Goal: Check status: Check status

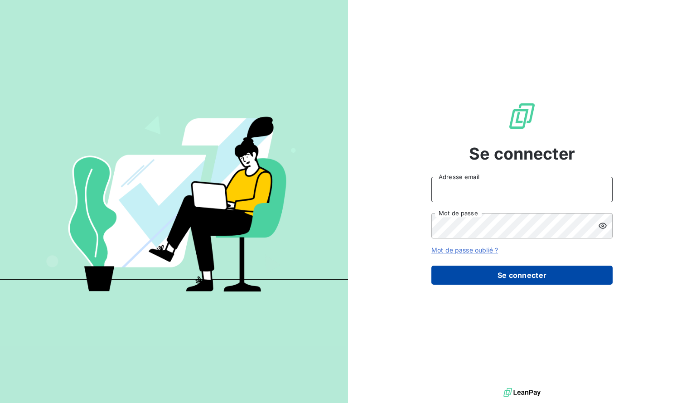
type input "[EMAIL_ADDRESS][DOMAIN_NAME]"
click at [510, 271] on button "Se connecter" at bounding box center [522, 275] width 181 height 19
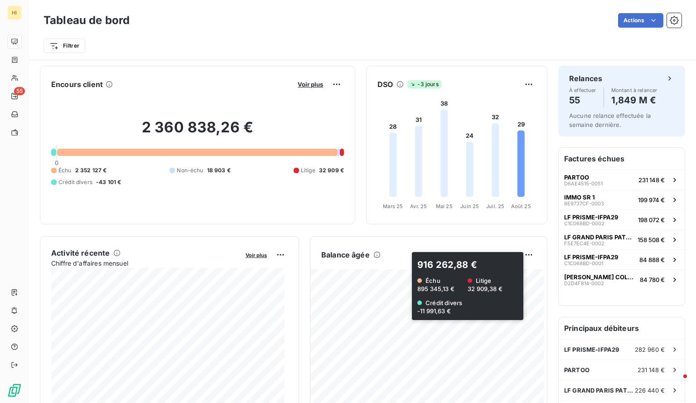
scroll to position [84, 0]
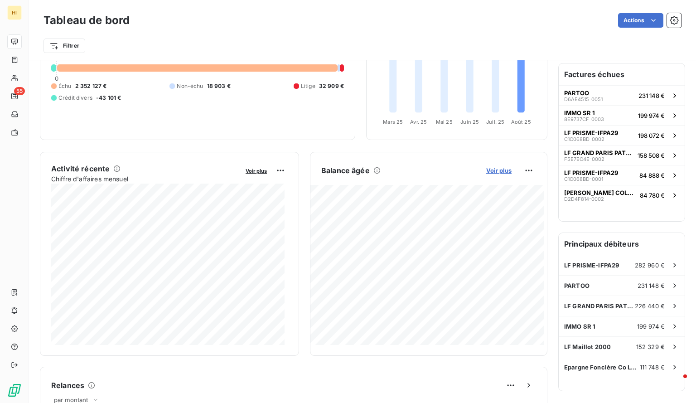
click at [489, 167] on span "Voir plus" at bounding box center [499, 170] width 25 height 7
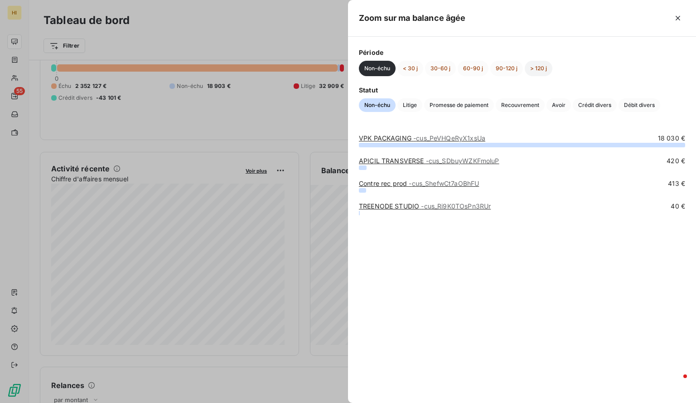
click at [541, 71] on button "> 120 j" at bounding box center [539, 68] width 28 height 15
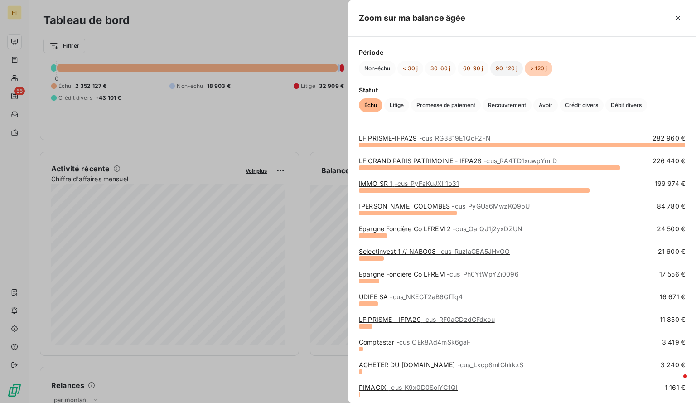
click at [498, 70] on button "90-120 j" at bounding box center [507, 68] width 33 height 15
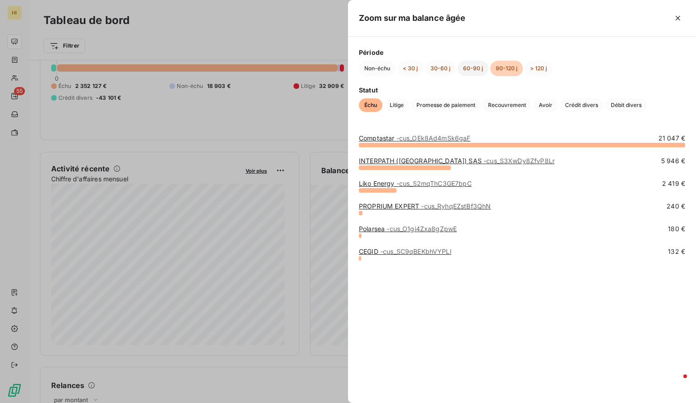
click at [468, 69] on button "60-90 j" at bounding box center [473, 68] width 31 height 15
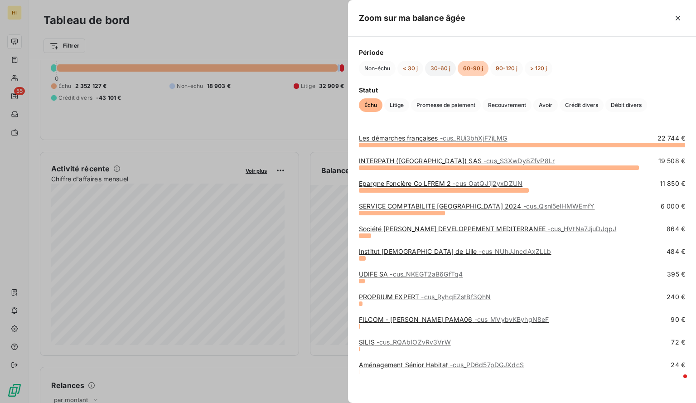
click at [429, 68] on button "30-60 j" at bounding box center [440, 68] width 31 height 15
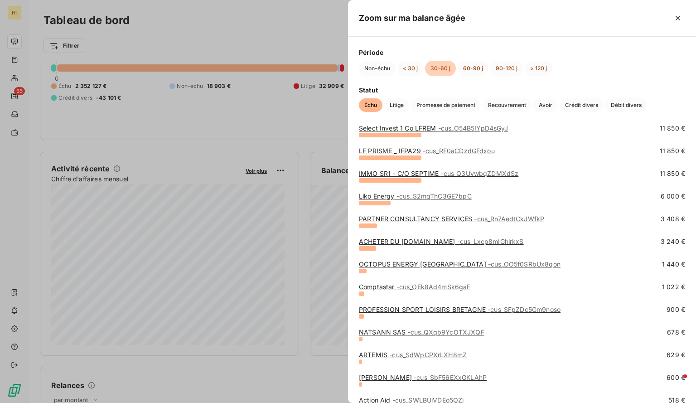
scroll to position [0, 0]
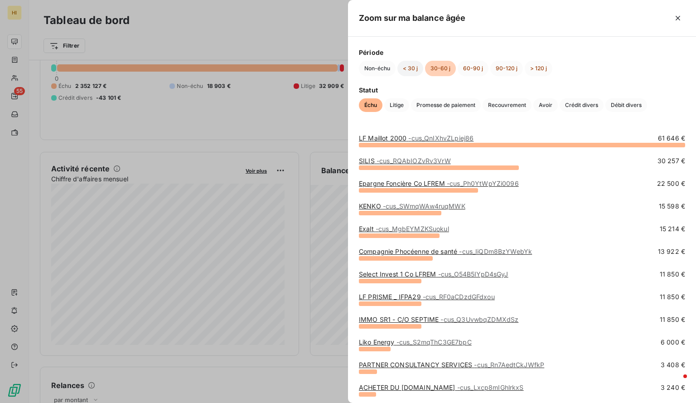
click at [406, 73] on button "< 30 j" at bounding box center [411, 68] width 26 height 15
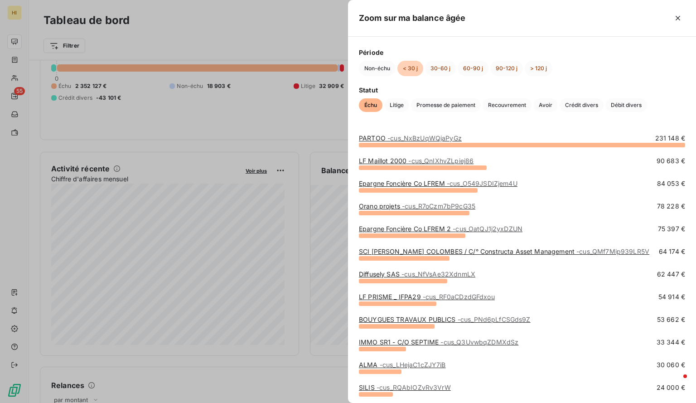
click at [406, 73] on button "< 30 j" at bounding box center [411, 68] width 26 height 15
click at [438, 67] on button "30-60 j" at bounding box center [440, 68] width 31 height 15
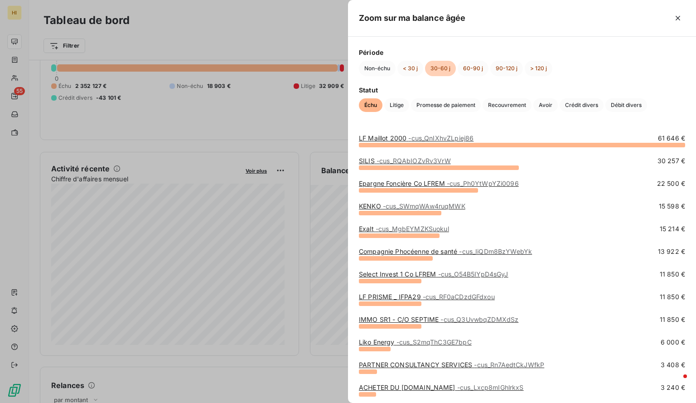
click at [208, 29] on div at bounding box center [348, 201] width 696 height 403
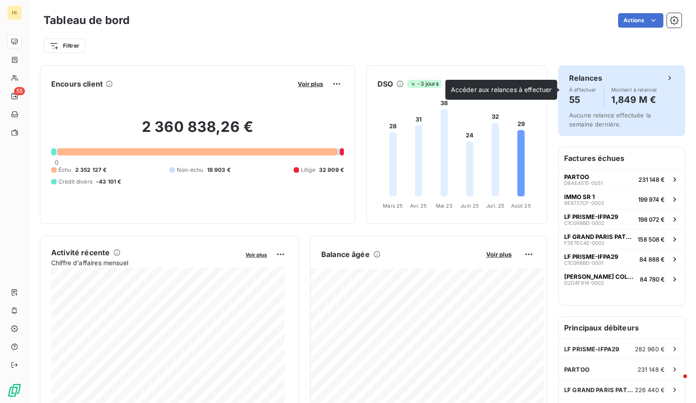
click at [666, 77] on icon at bounding box center [670, 77] width 9 height 9
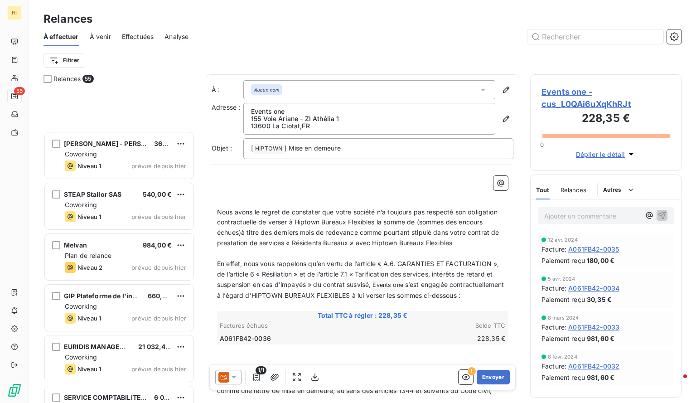
scroll to position [2479, 0]
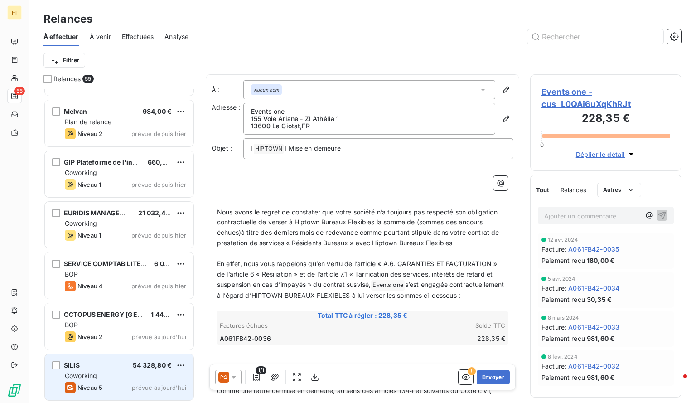
click at [132, 378] on div "Coworking" at bounding box center [126, 375] width 122 height 9
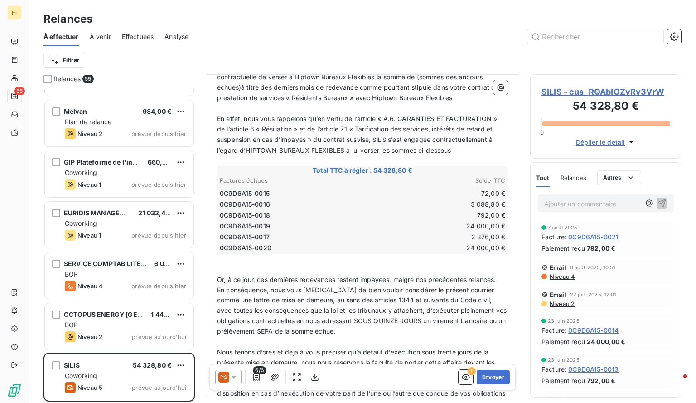
scroll to position [145, 0]
click at [429, 224] on td "24 000,00 €" at bounding box center [434, 227] width 143 height 10
click at [472, 223] on td "24 000,00 €" at bounding box center [434, 227] width 143 height 10
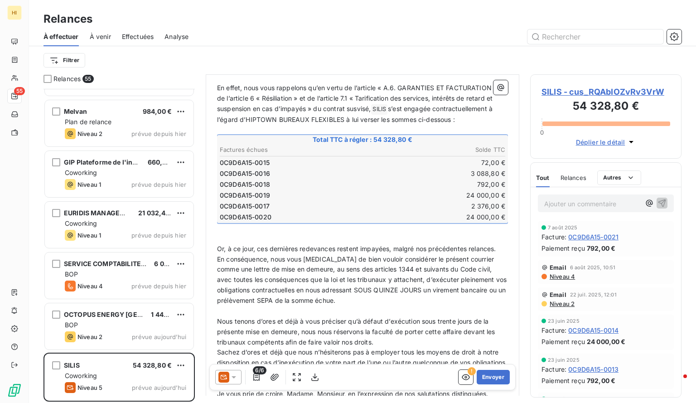
scroll to position [179, 0]
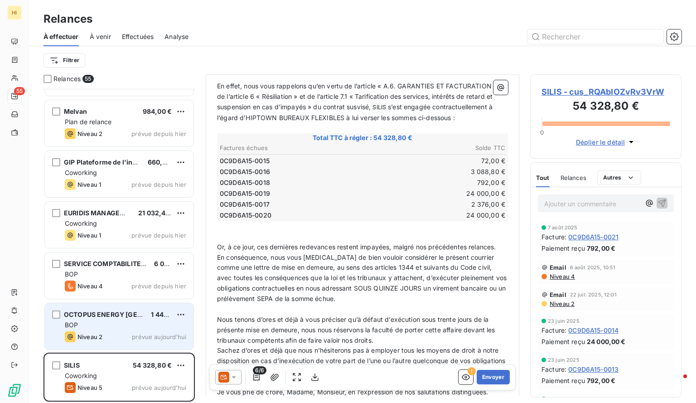
click at [126, 321] on div "BOP" at bounding box center [126, 325] width 122 height 9
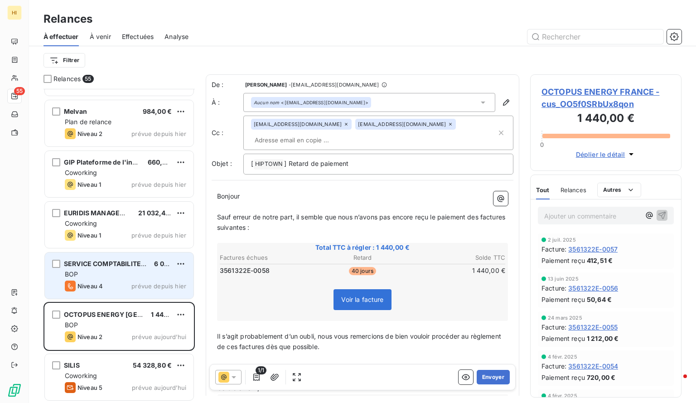
click at [127, 282] on div "Niveau 4 prévue depuis hier" at bounding box center [126, 286] width 122 height 11
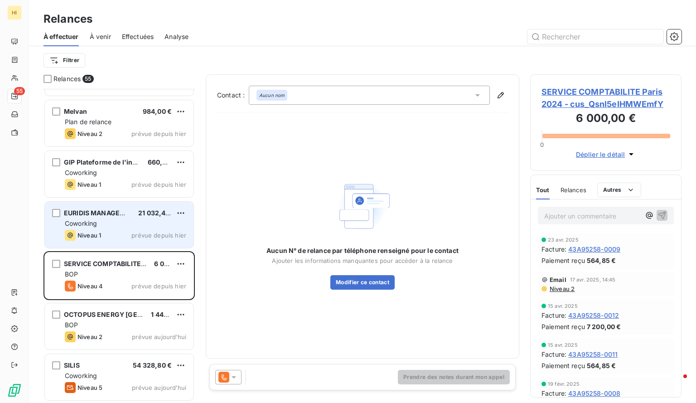
click at [126, 239] on div "Niveau 1 prévue depuis hier" at bounding box center [126, 235] width 122 height 11
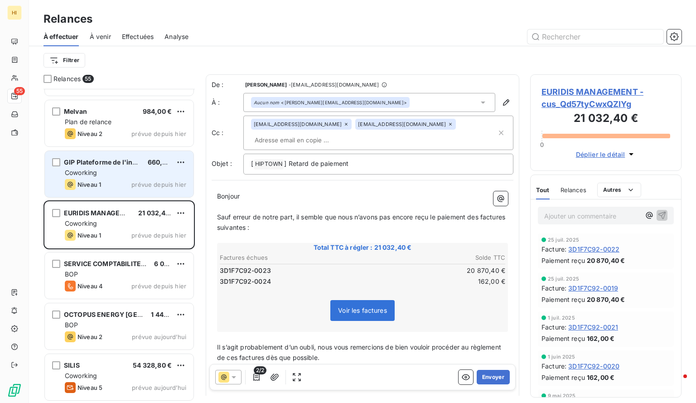
click at [130, 176] on div "Coworking" at bounding box center [126, 172] width 122 height 9
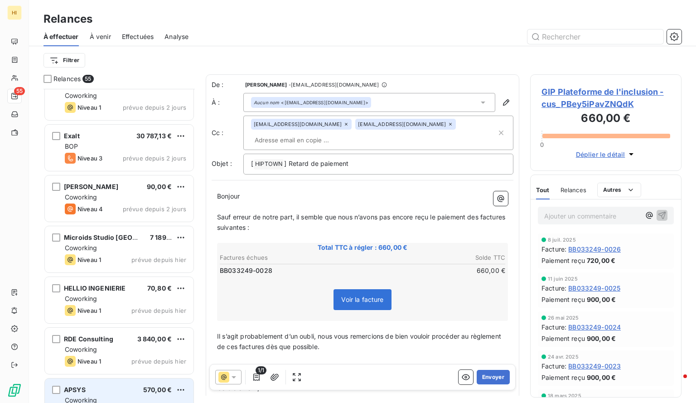
scroll to position [1845, 0]
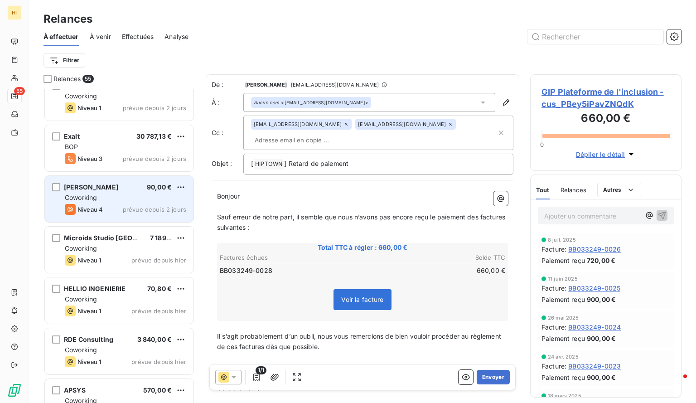
click at [132, 193] on div "Coworking" at bounding box center [126, 197] width 122 height 9
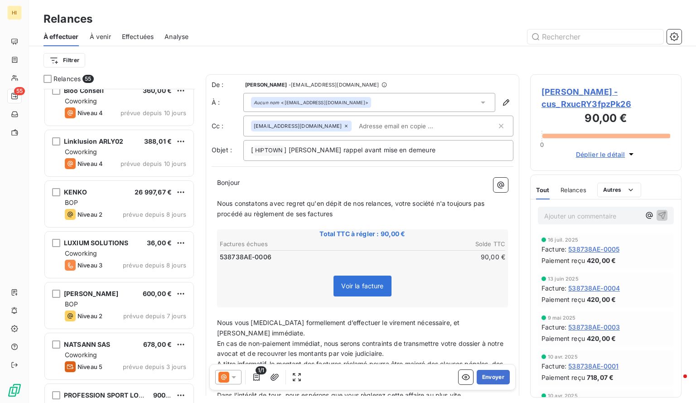
scroll to position [1231, 0]
